Goal: Task Accomplishment & Management: Manage account settings

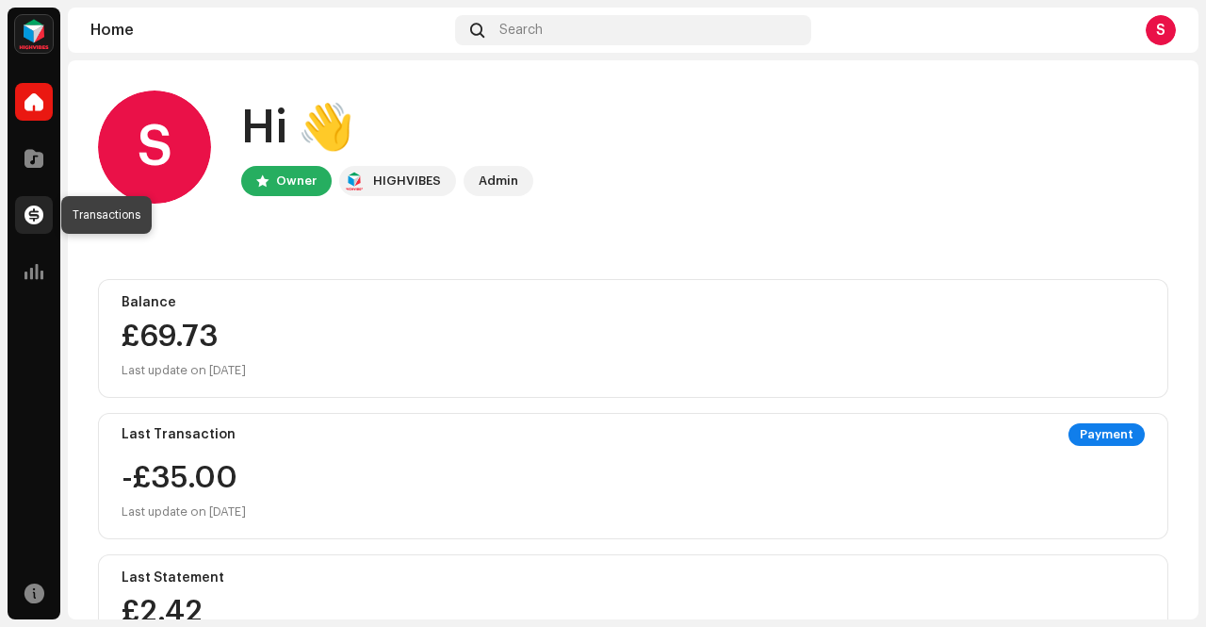
click at [38, 216] on span at bounding box center [34, 214] width 19 height 15
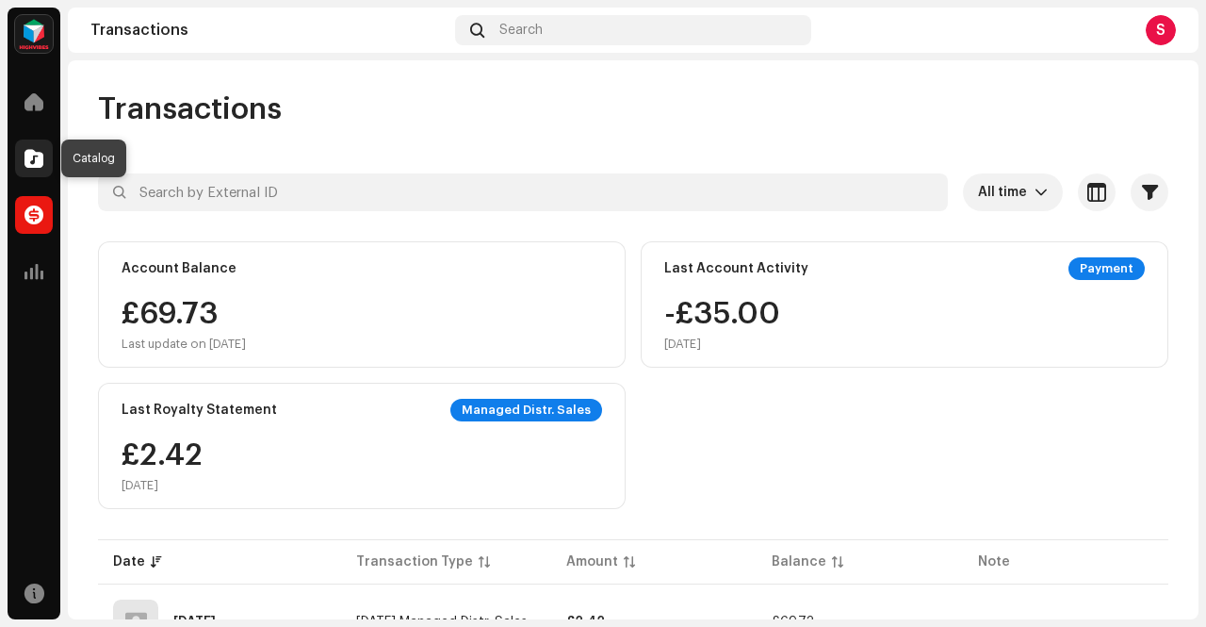
click at [38, 156] on span at bounding box center [34, 158] width 19 height 15
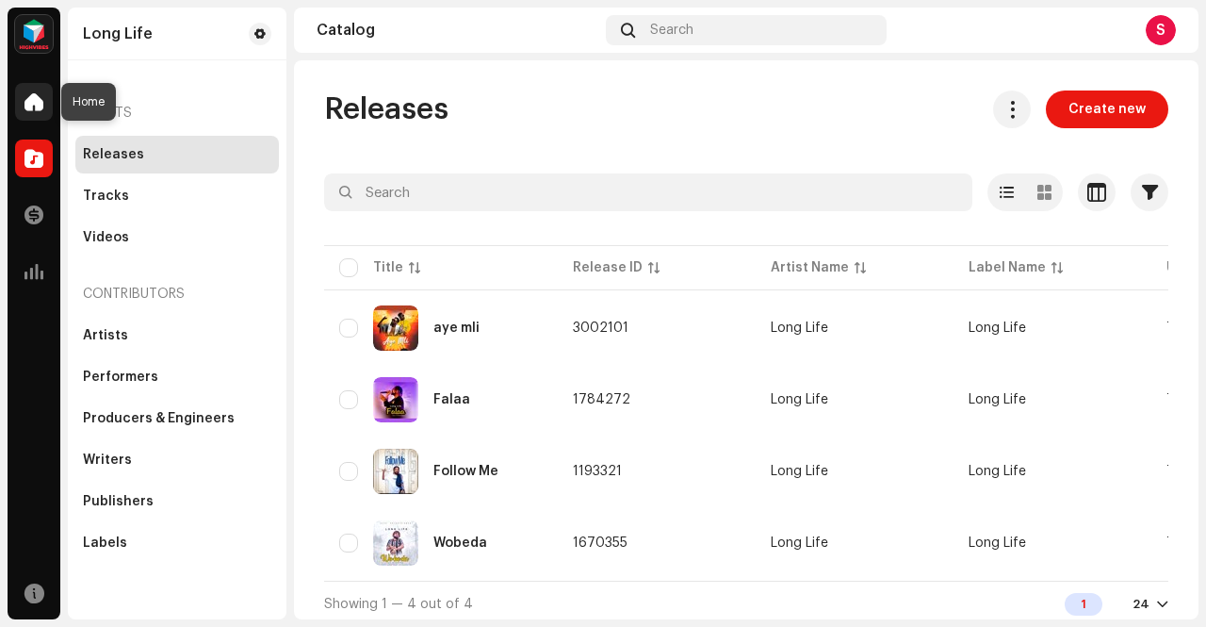
click at [40, 89] on div at bounding box center [34, 102] width 38 height 38
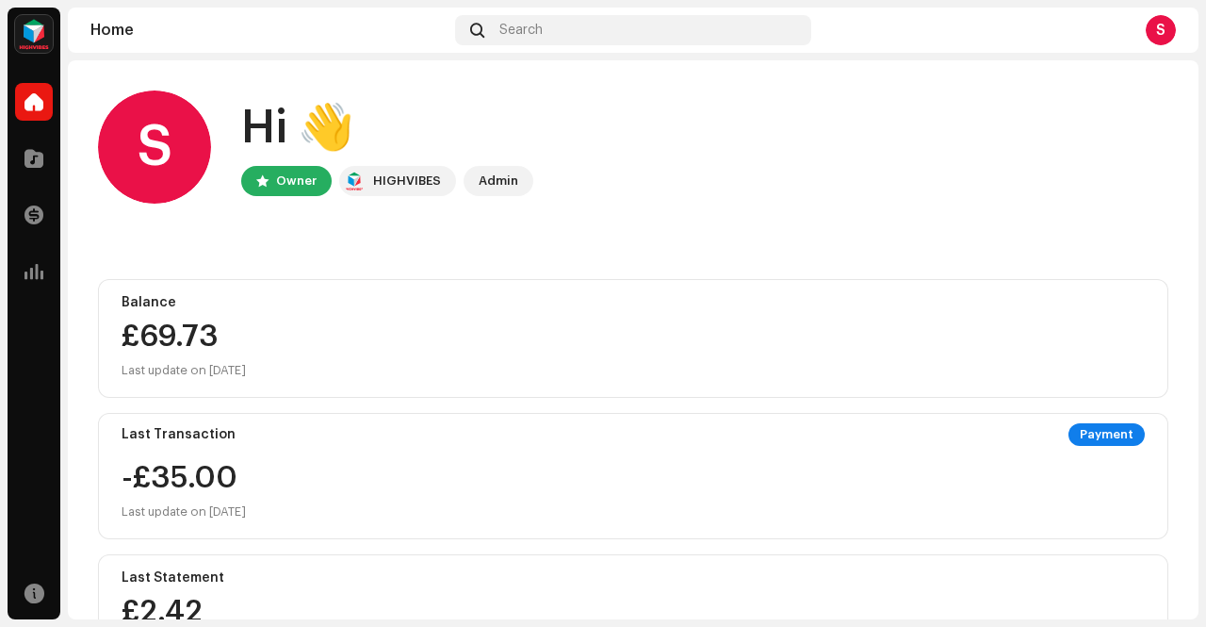
click at [40, 39] on img at bounding box center [34, 34] width 38 height 38
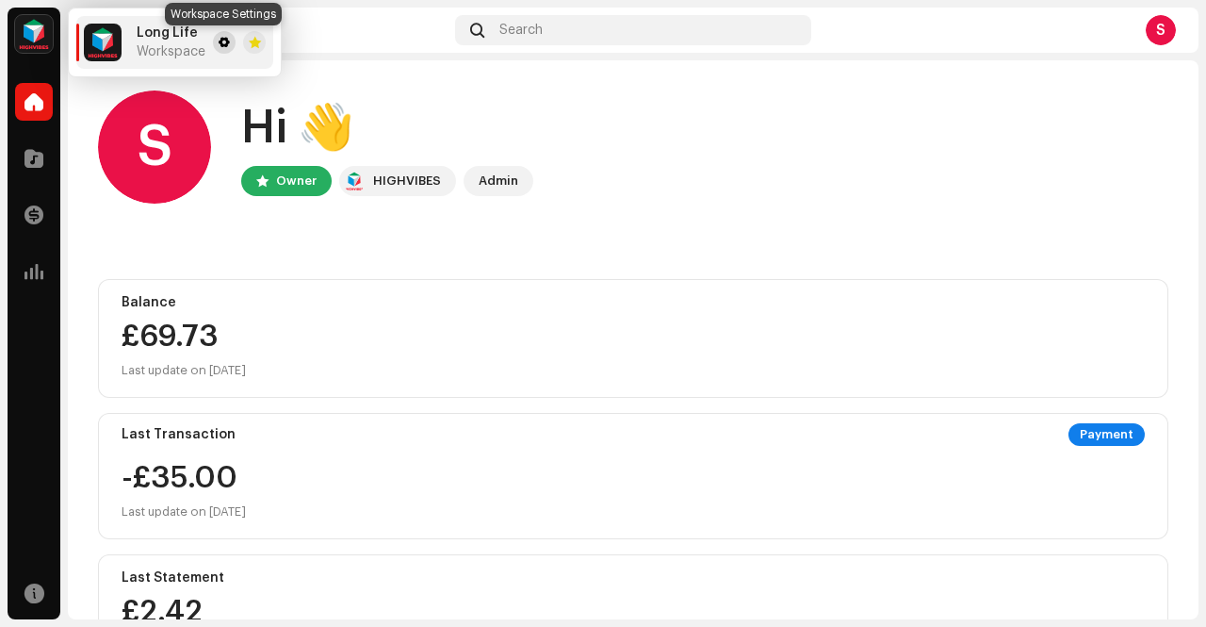
click at [221, 46] on span at bounding box center [224, 42] width 11 height 15
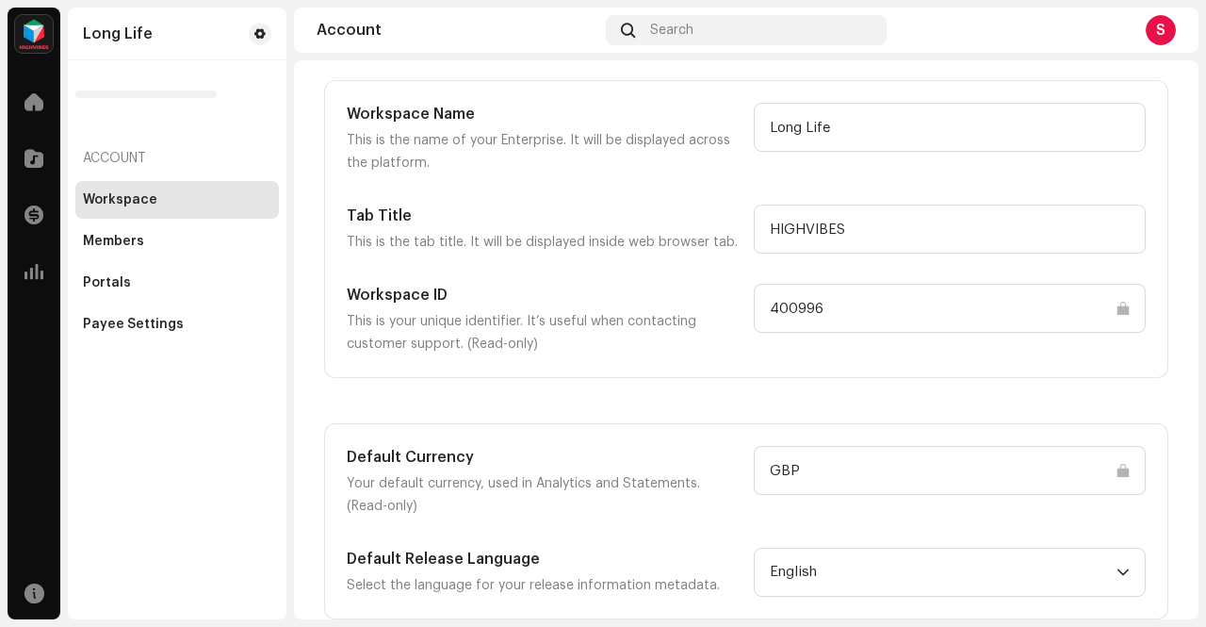
scroll to position [91, 0]
click at [129, 324] on div "Payee Settings" at bounding box center [133, 324] width 101 height 15
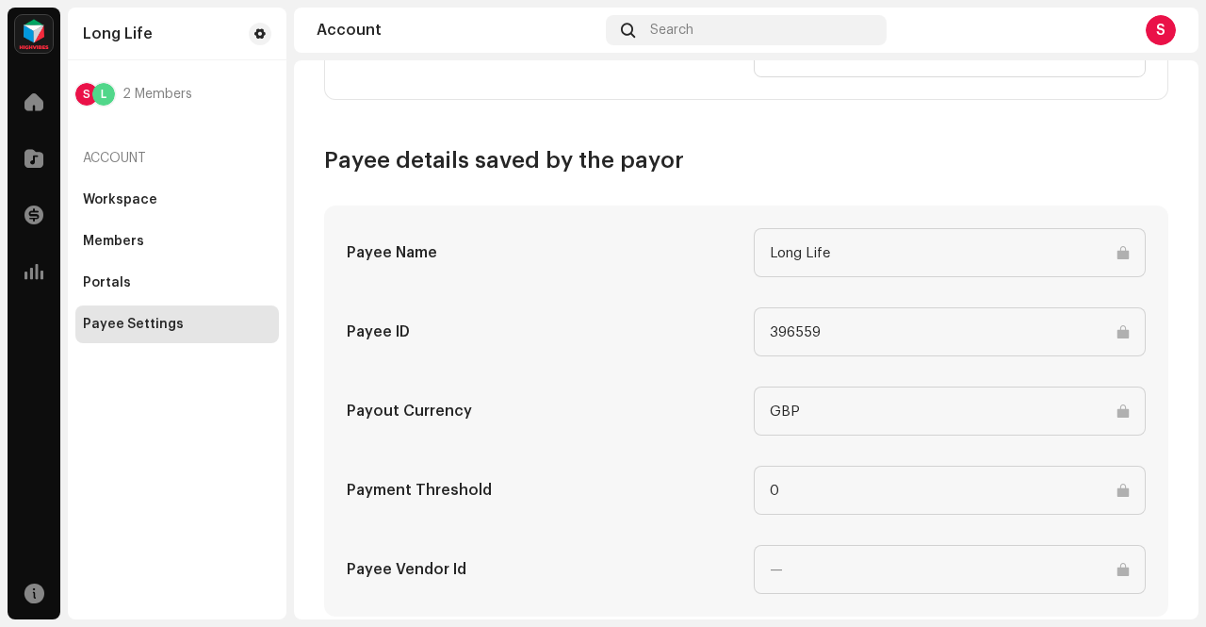
scroll to position [935, 0]
